Goal: Navigation & Orientation: Find specific page/section

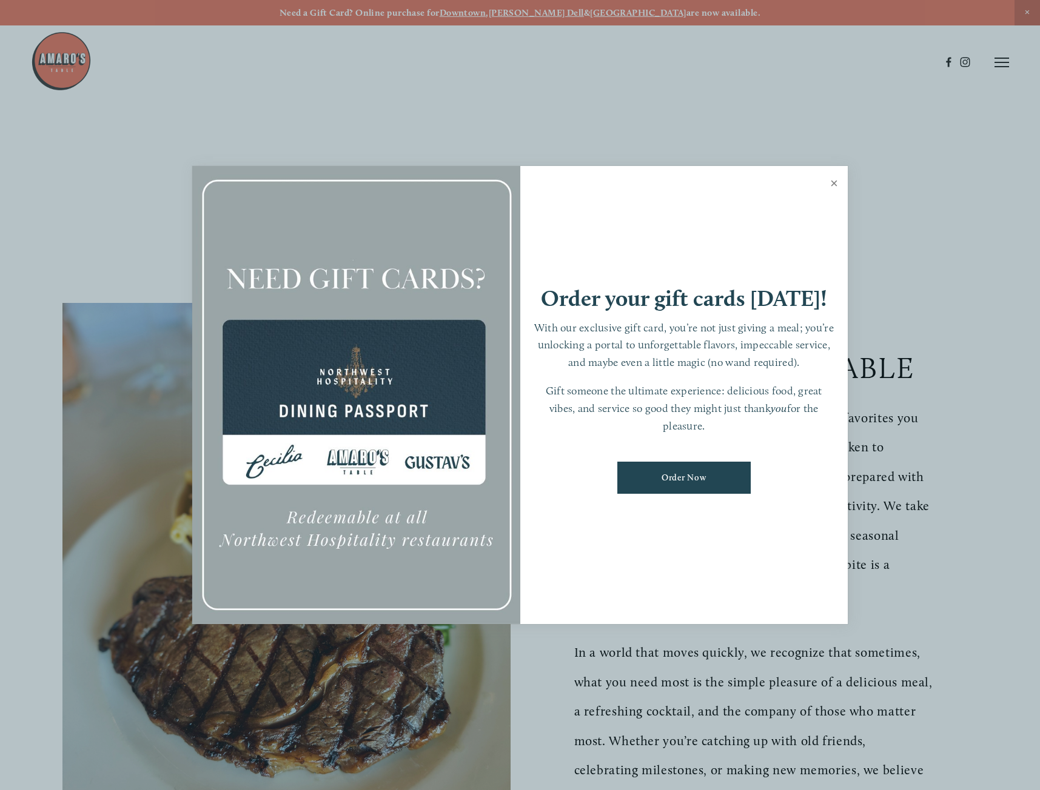
click at [834, 182] on link "Close" at bounding box center [834, 185] width 24 height 34
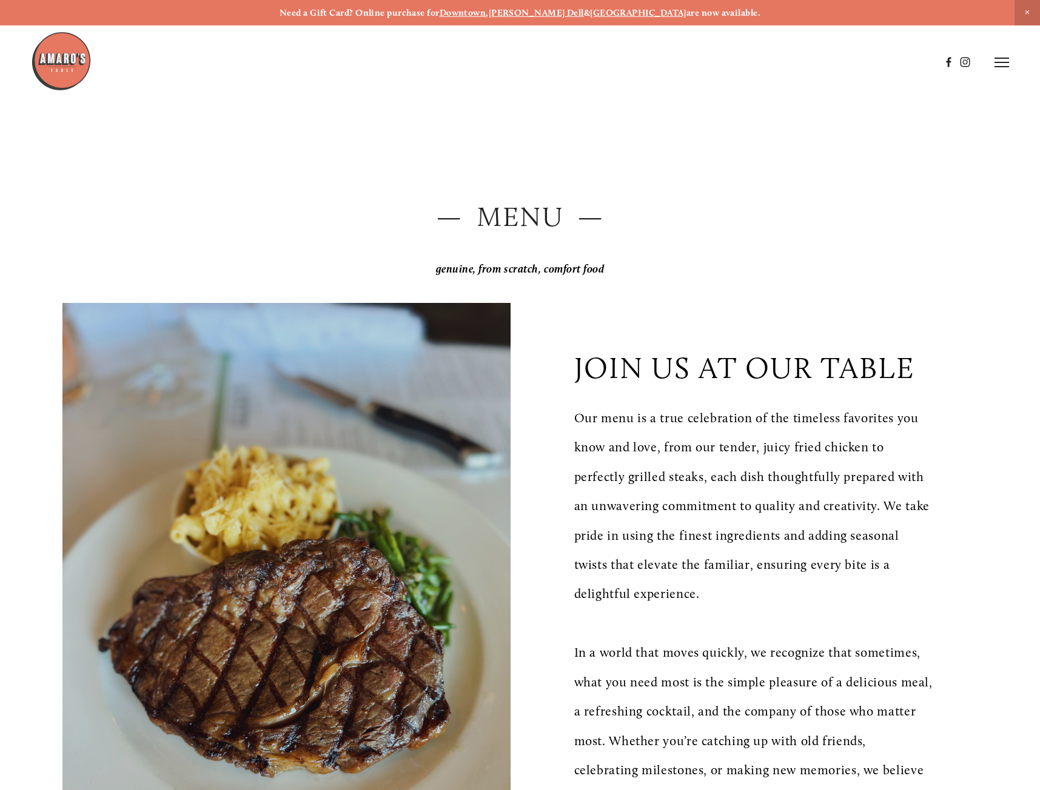
click at [85, 63] on img at bounding box center [61, 61] width 61 height 61
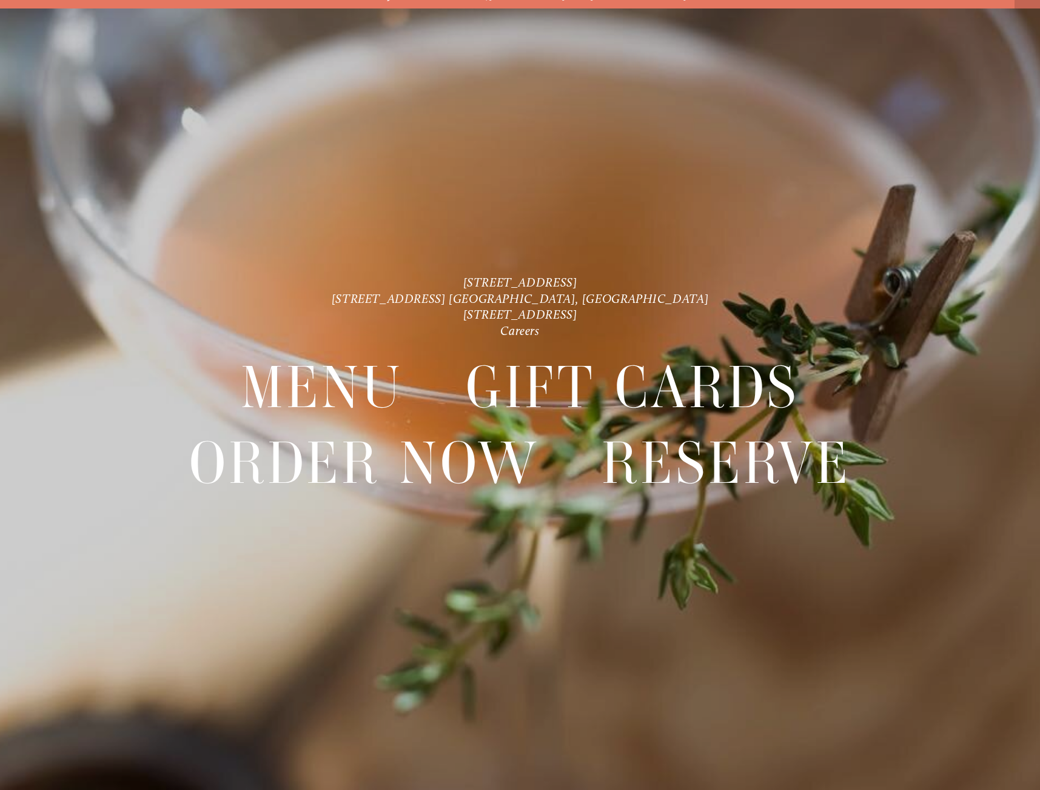
scroll to position [25, 0]
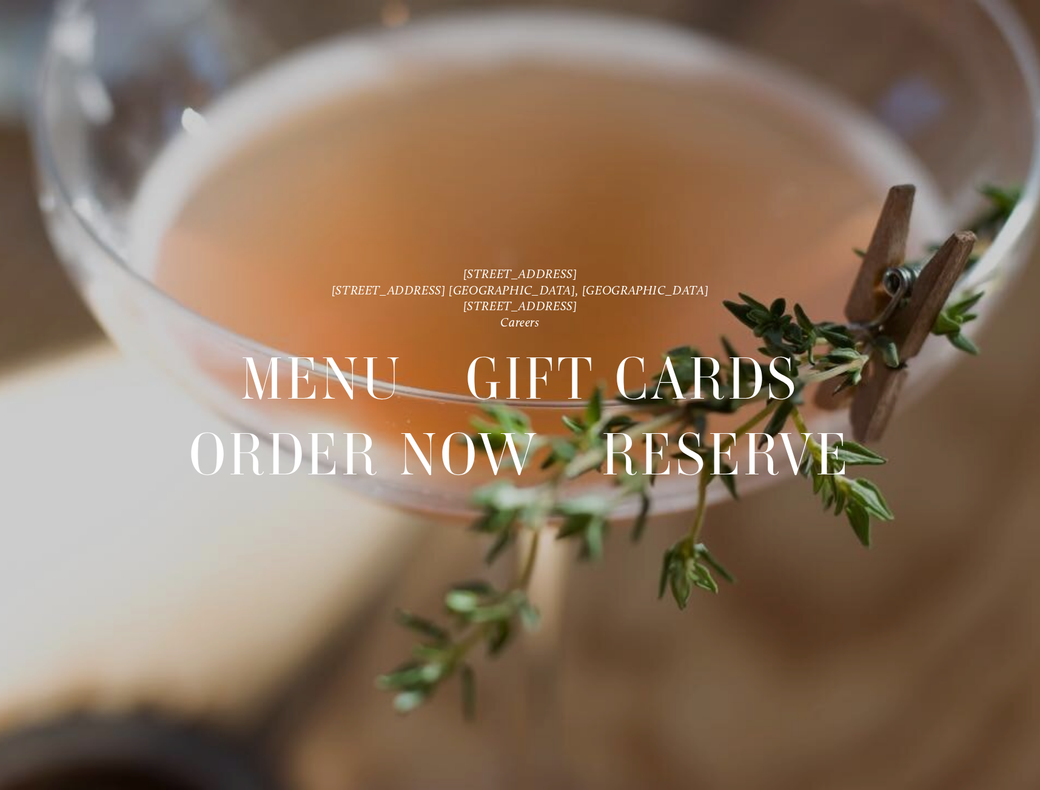
click at [818, 172] on div at bounding box center [520, 395] width 1040 height 790
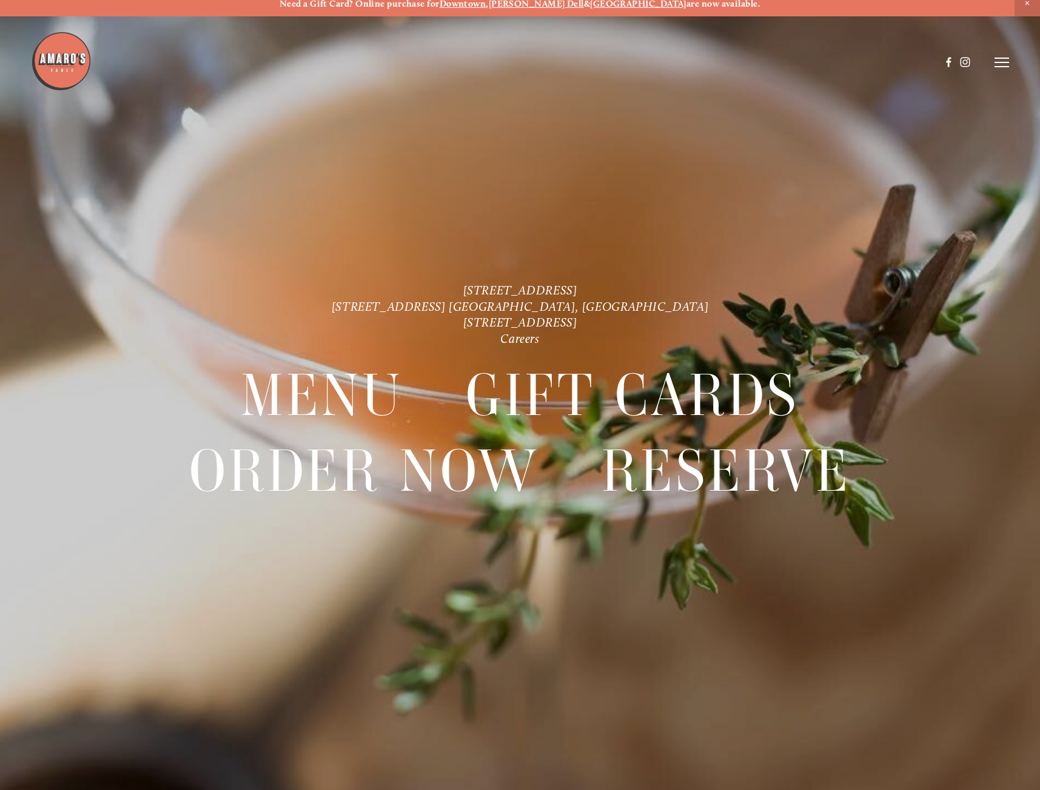
scroll to position [0, 0]
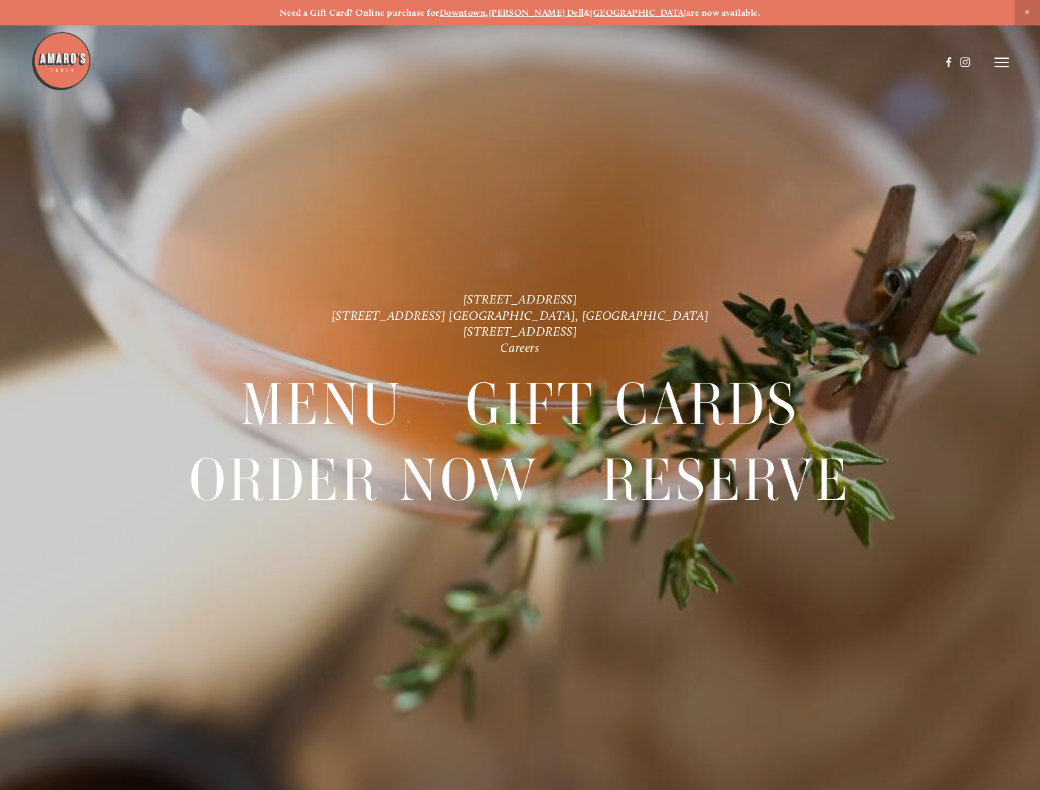
click at [81, 55] on img at bounding box center [61, 61] width 61 height 61
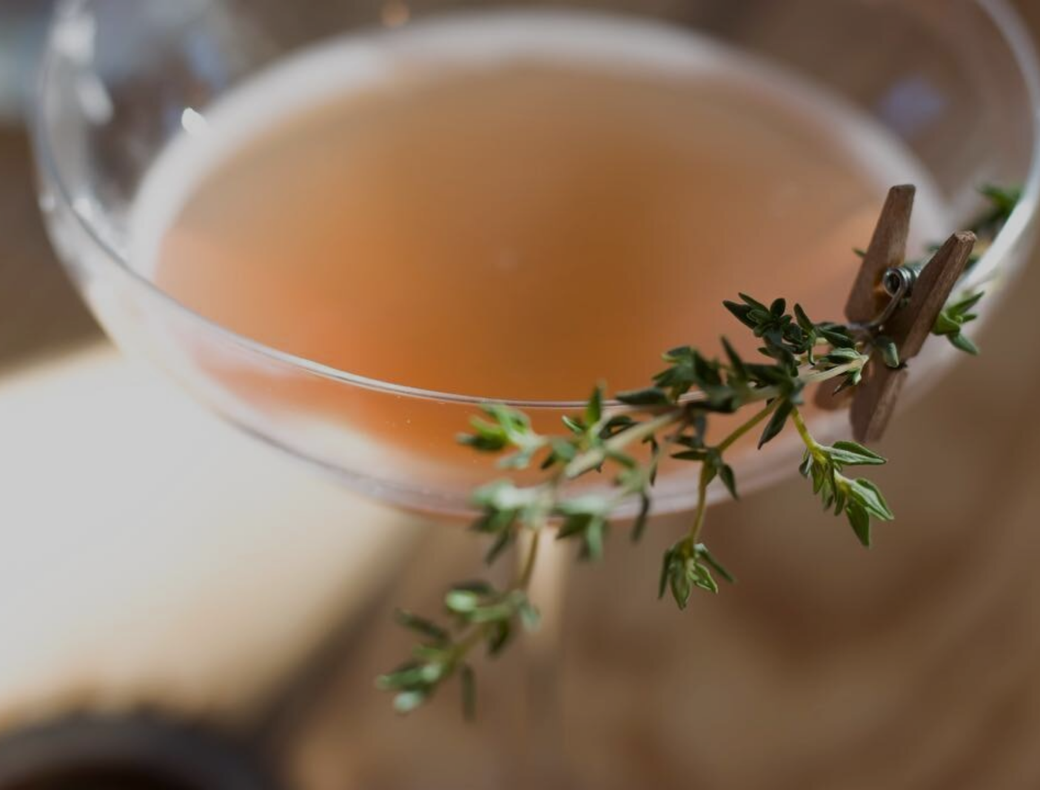
scroll to position [25, 0]
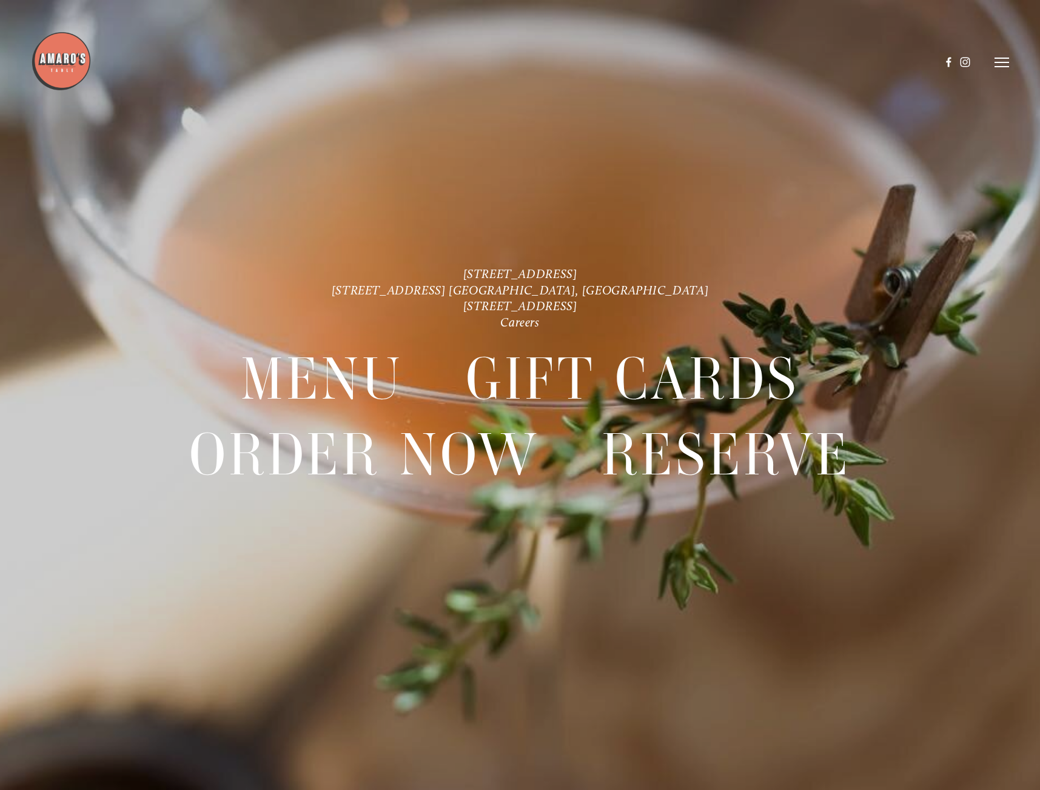
click at [1013, 56] on div at bounding box center [520, 395] width 1040 height 790
click at [1006, 61] on icon at bounding box center [1001, 62] width 15 height 11
click at [877, 64] on span "Gallery" at bounding box center [878, 62] width 29 height 11
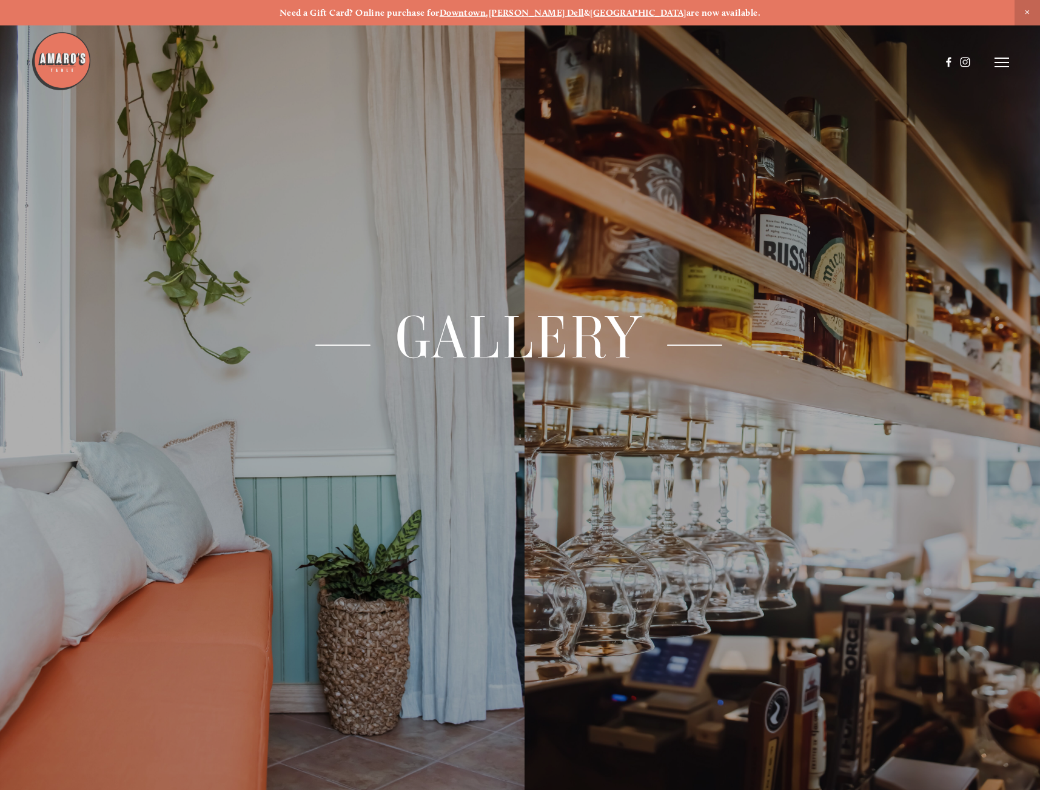
click at [995, 59] on icon at bounding box center [1001, 62] width 15 height 11
click at [759, 63] on span "Menu" at bounding box center [764, 62] width 23 height 11
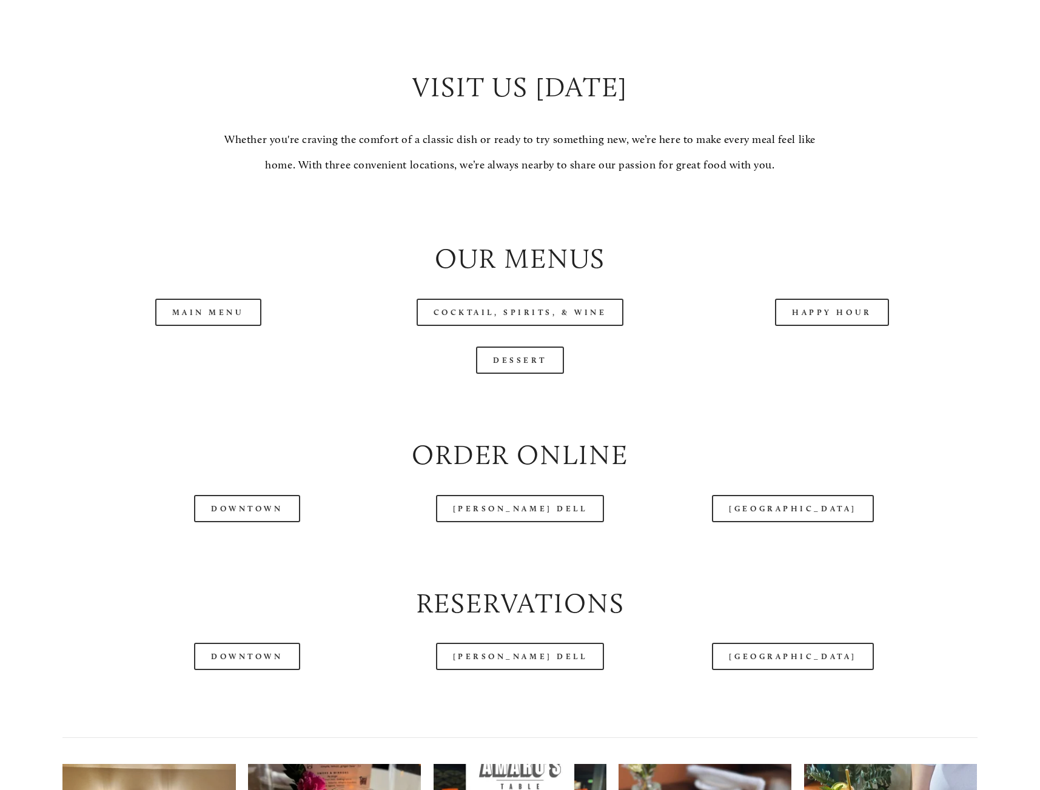
scroll to position [1152, 0]
click at [250, 319] on link "Main Menu" at bounding box center [208, 311] width 106 height 27
